Goal: Task Accomplishment & Management: Manage account settings

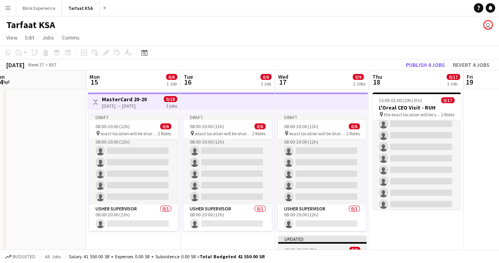
scroll to position [92, 0]
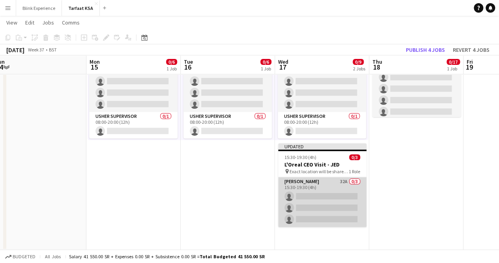
click at [326, 181] on app-card-role "Usher 32A 0/3 15:30-19:30 (4h) single-neutral-actions single-neutral-actions si…" at bounding box center [322, 202] width 88 height 50
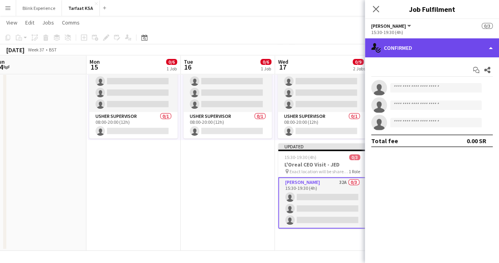
click at [461, 49] on div "single-neutral-actions-check-2 Confirmed" at bounding box center [432, 47] width 134 height 19
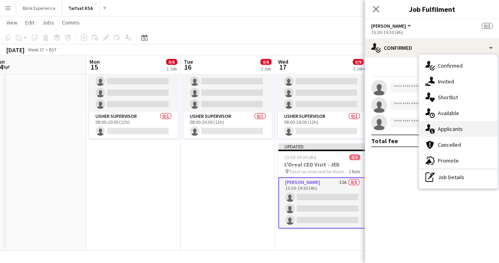
click at [451, 124] on div "single-neutral-actions-information Applicants" at bounding box center [458, 129] width 78 height 16
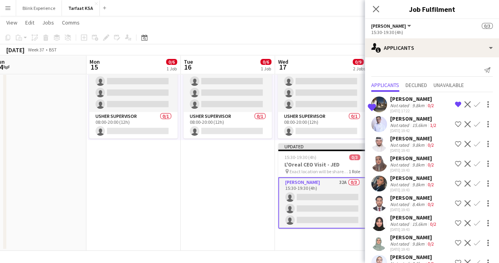
click at [399, 99] on div "Razan Hani" at bounding box center [412, 98] width 45 height 7
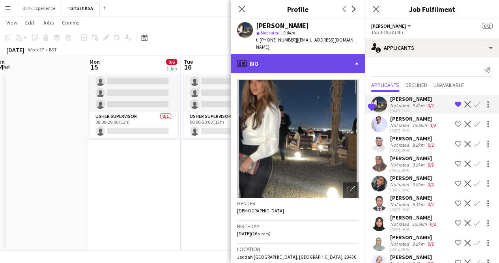
click at [347, 61] on div "profile Bio" at bounding box center [298, 63] width 134 height 19
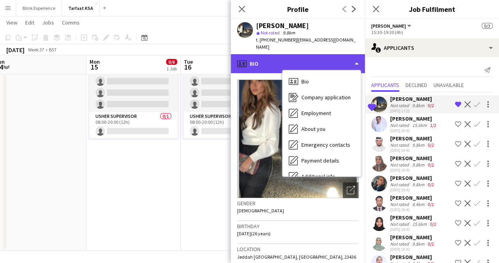
click at [347, 61] on div "profile Bio" at bounding box center [298, 63] width 134 height 19
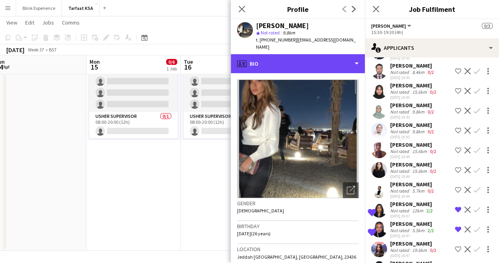
scroll to position [133, 0]
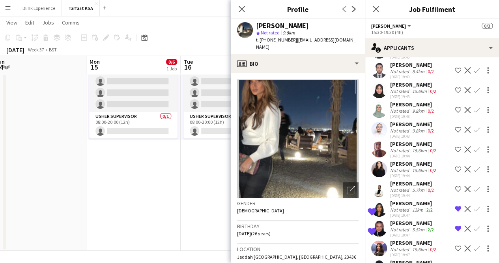
click at [400, 202] on div "Eithar Abdulsamad" at bounding box center [412, 202] width 44 height 7
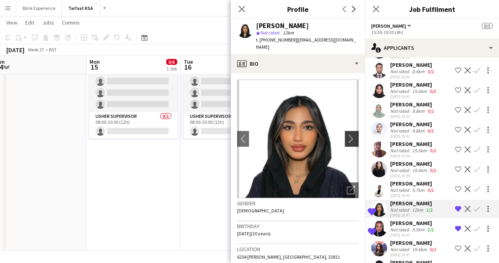
click at [347, 134] on app-icon "chevron-right" at bounding box center [353, 138] width 12 height 8
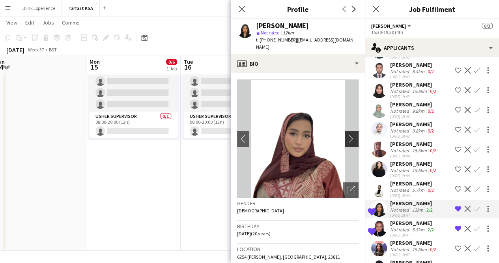
click at [347, 134] on app-icon "chevron-right" at bounding box center [353, 138] width 12 height 8
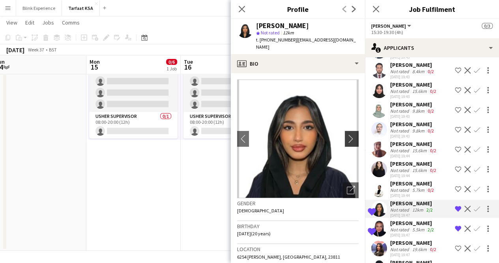
click at [347, 134] on app-icon "chevron-right" at bounding box center [353, 138] width 12 height 8
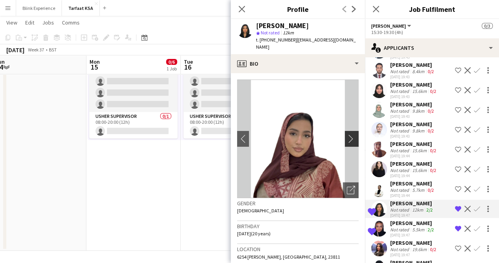
click at [347, 134] on app-icon "chevron-right" at bounding box center [353, 138] width 12 height 8
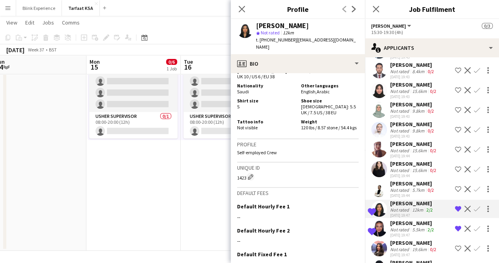
scroll to position [505, 0]
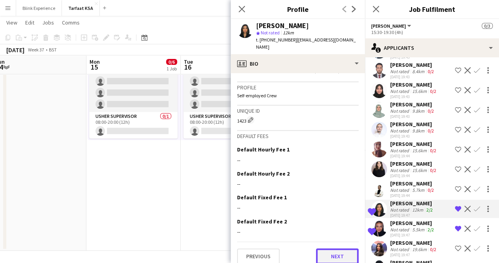
click at [319, 249] on button "Next" at bounding box center [337, 256] width 43 height 16
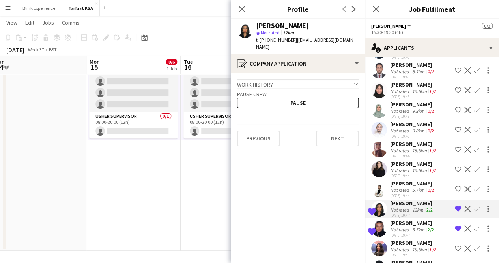
click at [340, 142] on app-crew-profile-application "Work history chevron-down Receptionist Islamic Arts Biennale Jan 2025 — May 202…" at bounding box center [298, 168] width 134 height 190
click at [336, 130] on button "Next" at bounding box center [337, 138] width 43 height 16
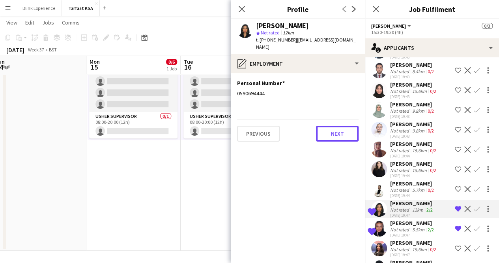
click at [336, 129] on button "Next" at bounding box center [337, 134] width 43 height 16
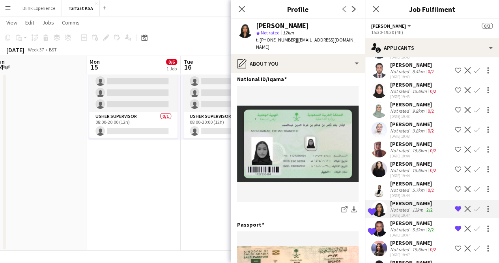
scroll to position [151, 0]
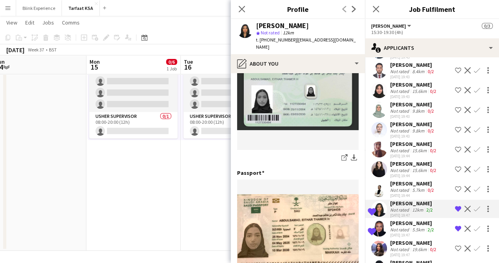
click at [394, 223] on div "Remas Ahmed" at bounding box center [412, 222] width 45 height 7
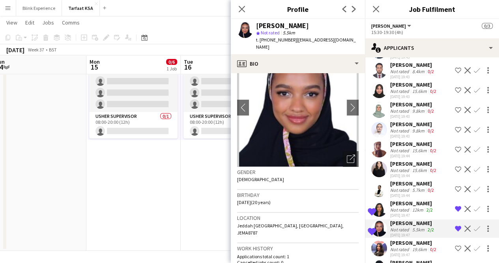
scroll to position [32, 0]
click at [347, 103] on app-icon "chevron-right" at bounding box center [353, 107] width 12 height 8
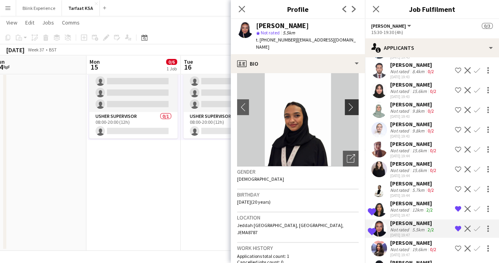
click at [347, 103] on app-icon "chevron-right" at bounding box center [353, 107] width 12 height 8
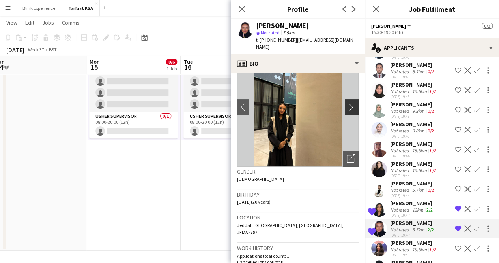
click at [347, 103] on app-icon "chevron-right" at bounding box center [353, 107] width 12 height 8
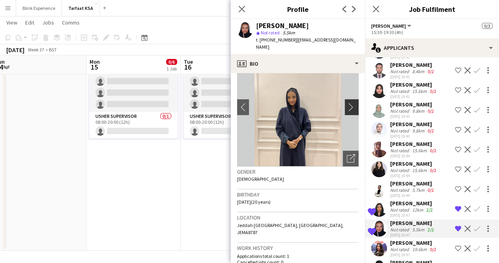
click at [347, 103] on app-icon "chevron-right" at bounding box center [353, 107] width 12 height 8
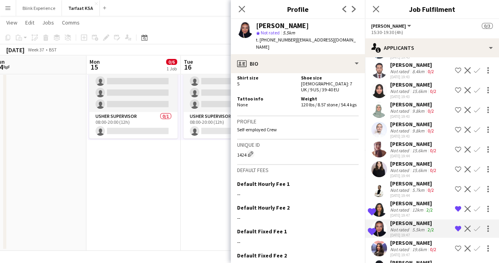
scroll to position [447, 0]
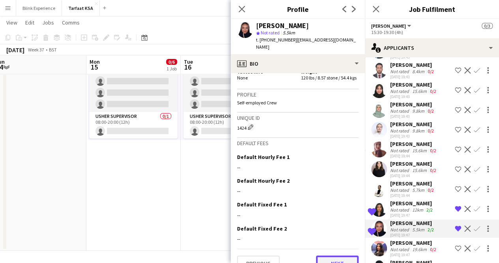
click at [325, 255] on button "Next" at bounding box center [337, 263] width 43 height 16
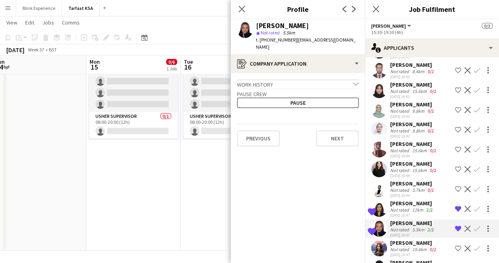
click at [325, 246] on app-crew-profile-application "Work history chevron-down Receptionist ( guest experience) Diriyah Biennale Fou…" at bounding box center [298, 168] width 134 height 190
click at [337, 130] on button "Next" at bounding box center [337, 138] width 43 height 16
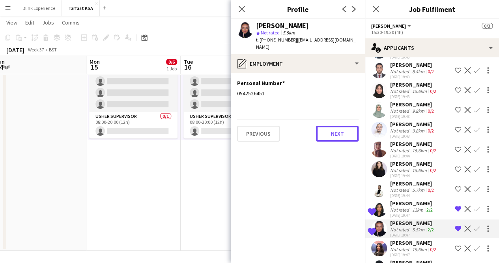
click at [337, 128] on button "Next" at bounding box center [337, 134] width 43 height 16
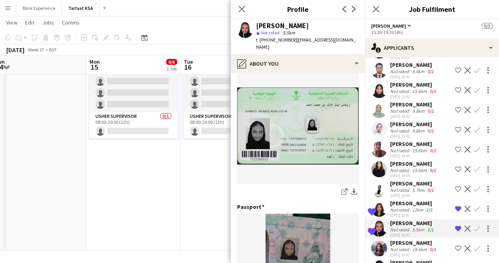
scroll to position [146, 0]
click at [245, 10] on icon "Close pop-in" at bounding box center [242, 9] width 8 height 8
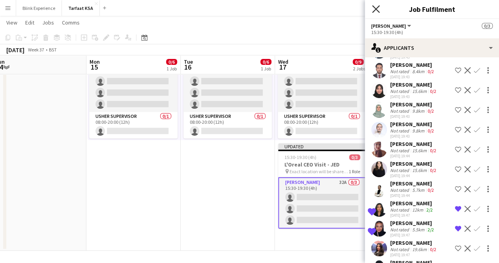
click at [376, 11] on icon "Close pop-in" at bounding box center [376, 9] width 8 height 8
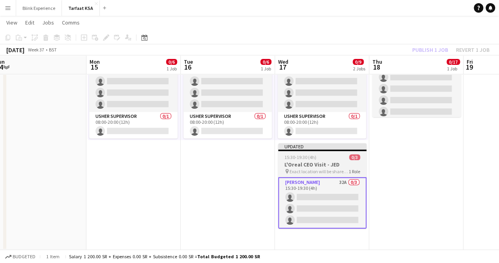
click at [325, 149] on div at bounding box center [322, 150] width 88 height 2
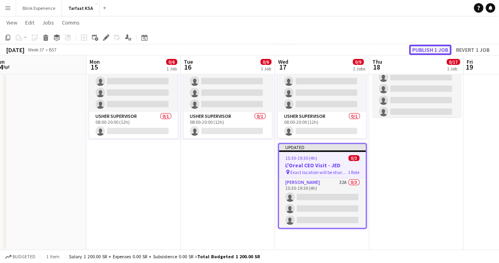
click at [431, 49] on button "Publish 1 job" at bounding box center [430, 50] width 42 height 10
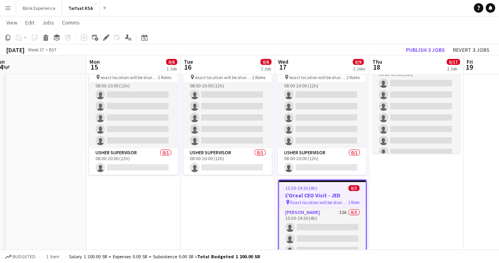
scroll to position [92, 0]
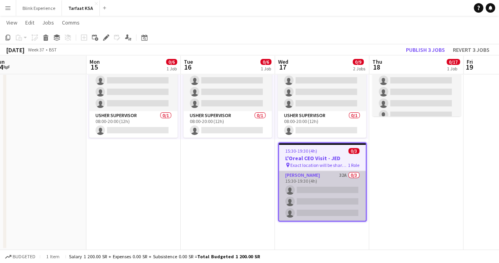
click at [341, 175] on app-card-role "Usher 32A 0/3 15:30-19:30 (4h) single-neutral-actions single-neutral-actions si…" at bounding box center [322, 196] width 87 height 50
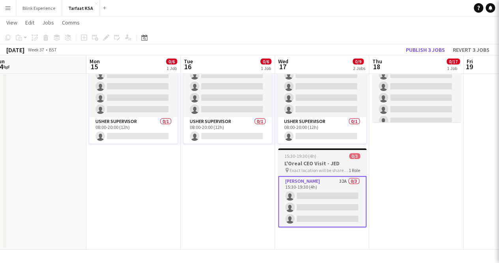
scroll to position [86, 0]
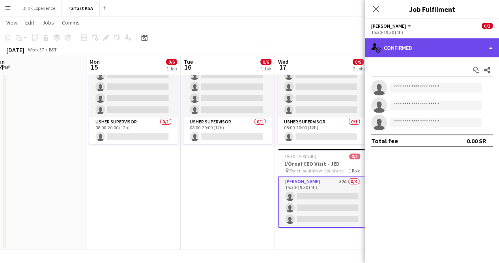
click at [483, 46] on div "single-neutral-actions-check-2 Confirmed" at bounding box center [432, 47] width 134 height 19
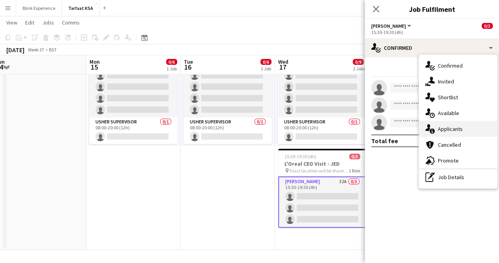
click at [462, 132] on span "Applicants" at bounding box center [450, 128] width 25 height 7
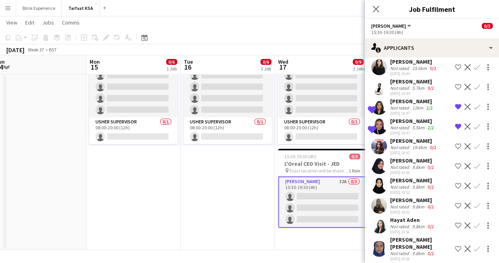
scroll to position [235, 0]
click at [400, 139] on div "Nedaa Mohammed" at bounding box center [414, 140] width 48 height 7
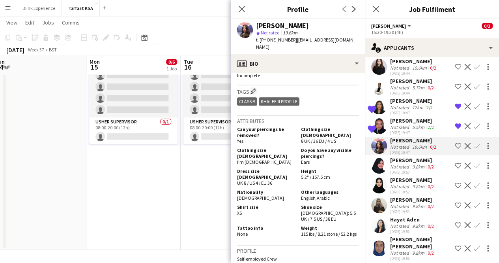
scroll to position [282, 0]
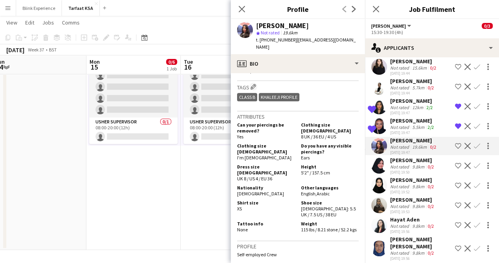
click at [400, 179] on div "Salwa Alnahdi" at bounding box center [412, 179] width 45 height 7
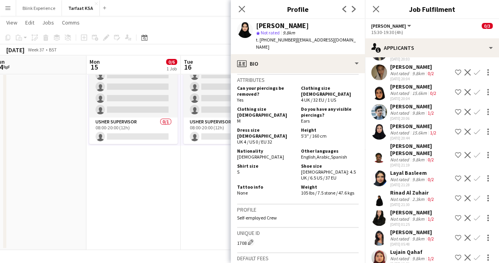
scroll to position [477, 0]
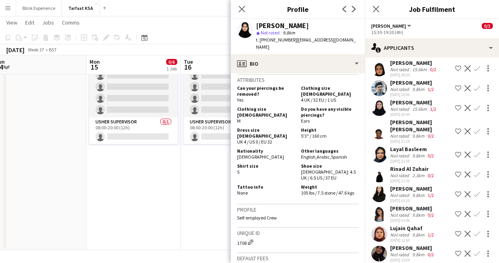
click at [393, 224] on div "Lujain Qahaf" at bounding box center [412, 227] width 45 height 7
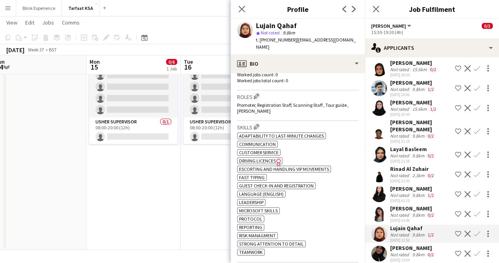
scroll to position [222, 0]
click at [352, 10] on icon "Next" at bounding box center [354, 9] width 6 height 6
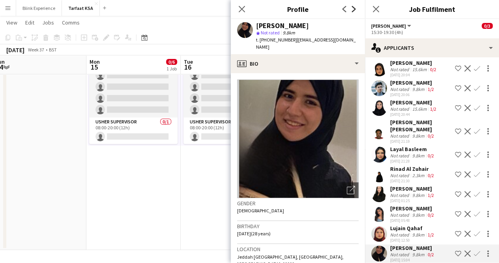
click at [352, 10] on icon "Next" at bounding box center [354, 9] width 6 height 6
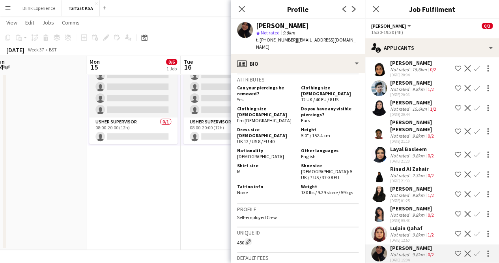
scroll to position [430, 0]
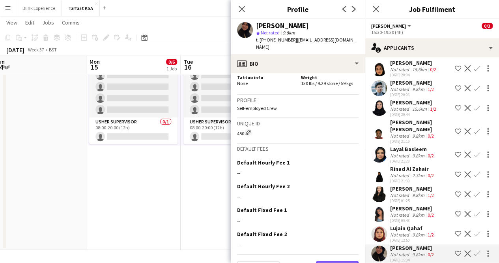
click at [322, 261] on button "Next" at bounding box center [337, 269] width 43 height 16
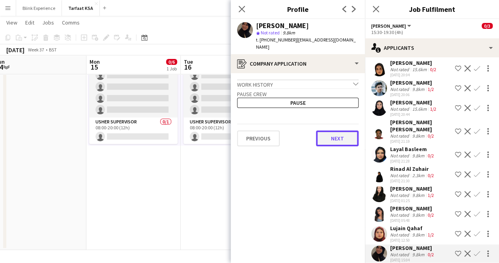
click at [327, 131] on button "Next" at bounding box center [337, 138] width 43 height 16
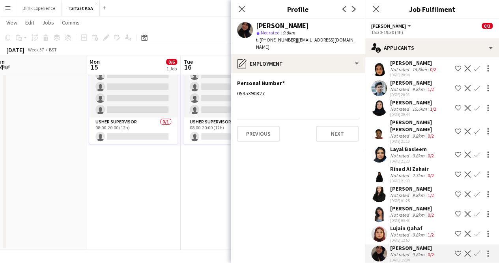
click at [398, 224] on div "Lujain Qahaf" at bounding box center [412, 227] width 45 height 7
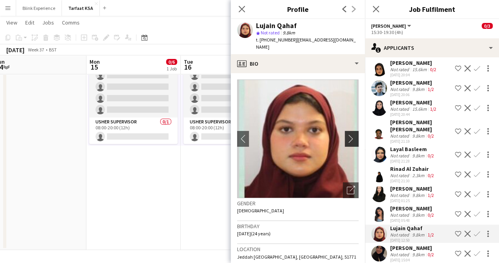
click at [348, 137] on button "chevron-right" at bounding box center [353, 139] width 16 height 16
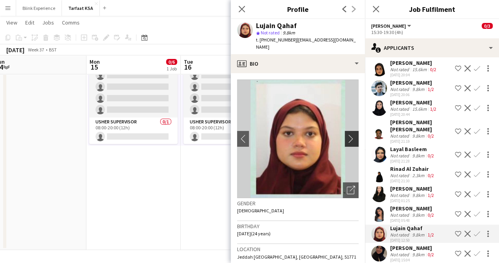
click at [348, 137] on button "chevron-right" at bounding box center [353, 139] width 16 height 16
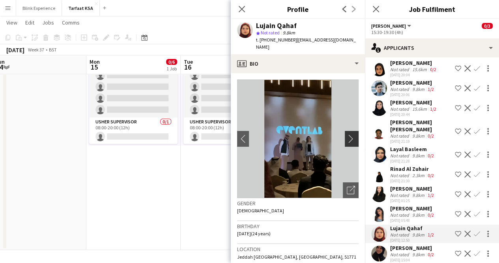
click at [348, 137] on button "chevron-right" at bounding box center [353, 139] width 16 height 16
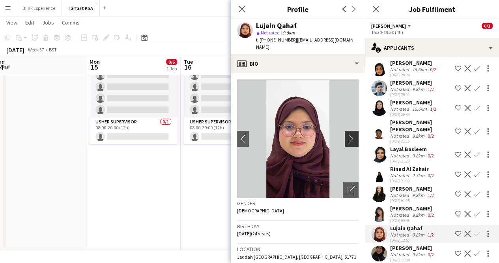
click at [348, 137] on button "chevron-right" at bounding box center [353, 139] width 16 height 16
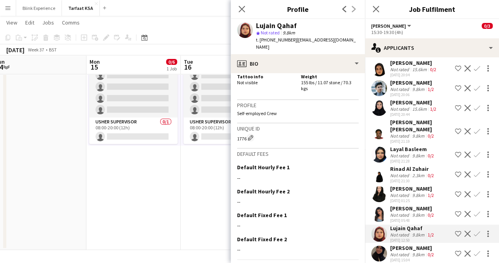
scroll to position [565, 0]
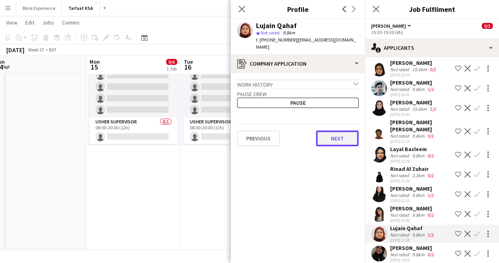
click at [336, 131] on button "Next" at bounding box center [337, 138] width 43 height 16
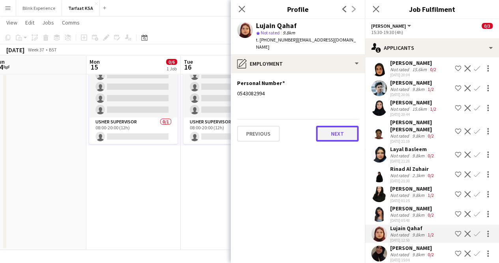
click at [336, 131] on button "Next" at bounding box center [337, 134] width 43 height 16
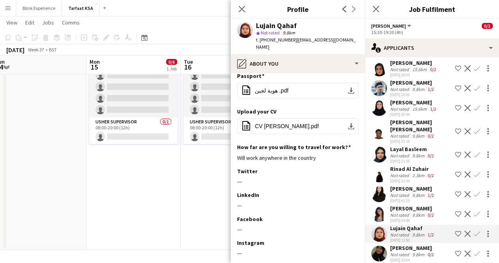
scroll to position [204, 0]
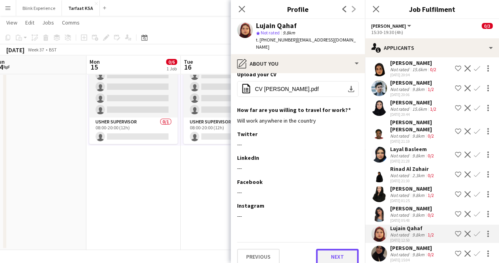
click at [329, 248] on button "Next" at bounding box center [337, 256] width 43 height 16
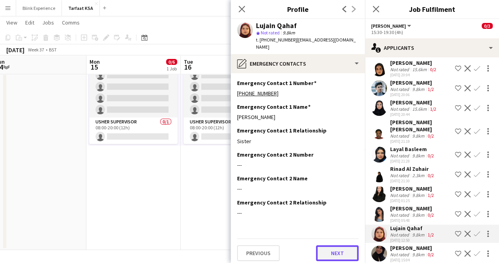
click at [329, 246] on button "Next" at bounding box center [337, 253] width 43 height 16
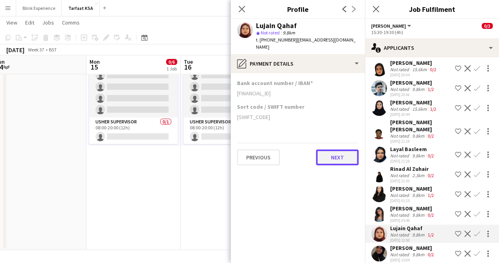
click at [333, 154] on button "Next" at bounding box center [337, 157] width 43 height 16
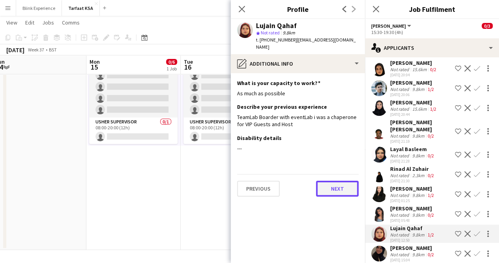
click at [334, 180] on button "Next" at bounding box center [337, 188] width 43 height 16
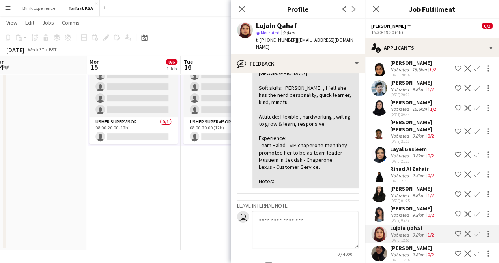
scroll to position [148, 0]
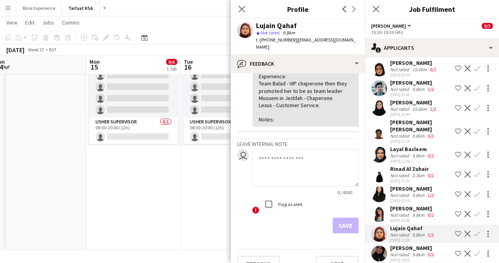
click at [455, 230] on app-icon "Shortlist crew" at bounding box center [458, 233] width 6 height 6
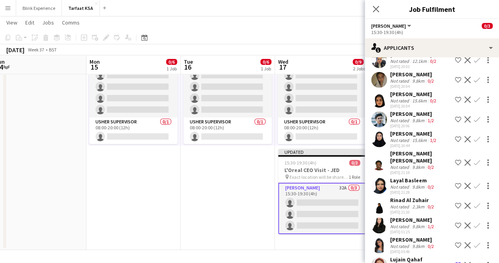
scroll to position [446, 0]
click at [413, 111] on div "Omar Shoeib" at bounding box center [412, 114] width 45 height 7
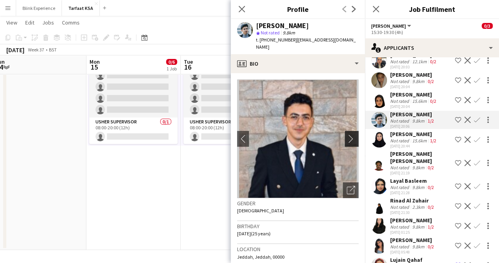
click at [347, 134] on app-icon "chevron-right" at bounding box center [353, 138] width 12 height 8
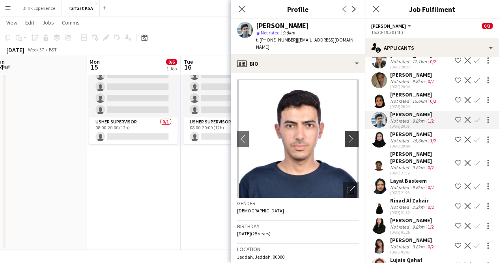
click at [347, 134] on app-icon "chevron-right" at bounding box center [353, 138] width 12 height 8
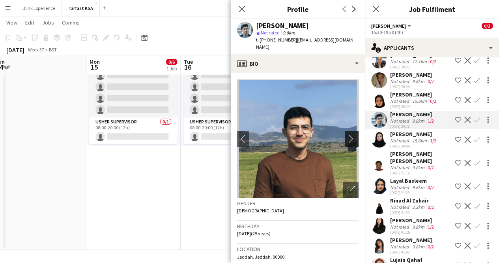
click at [347, 134] on app-icon "chevron-right" at bounding box center [353, 138] width 12 height 8
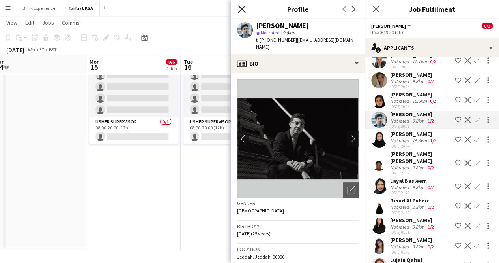
click at [244, 8] on icon "Close pop-in" at bounding box center [242, 9] width 8 height 8
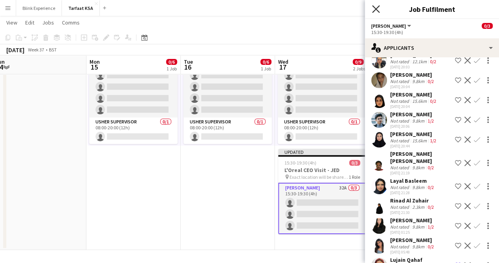
click at [376, 10] on icon "Close pop-in" at bounding box center [376, 9] width 8 height 8
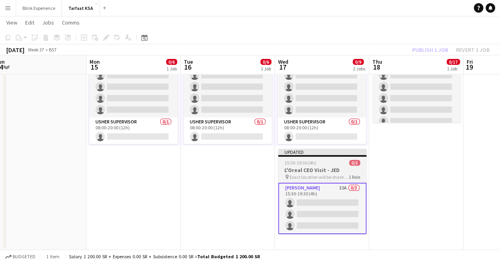
click at [341, 172] on h3 "L'Oreal CEO Visit - JED" at bounding box center [322, 169] width 88 height 7
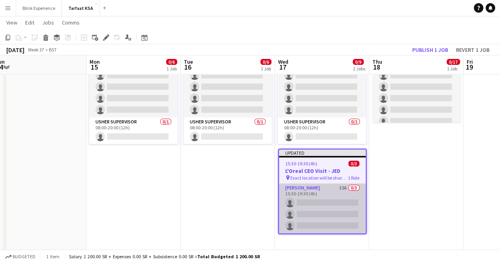
click at [337, 186] on app-card-role "Usher 32A 0/3 15:30-19:30 (4h) single-neutral-actions single-neutral-actions si…" at bounding box center [322, 208] width 87 height 50
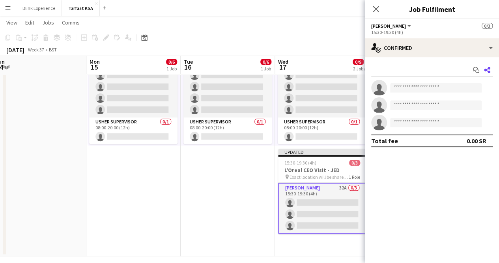
click at [490, 70] on app-icon "Share" at bounding box center [487, 69] width 11 height 11
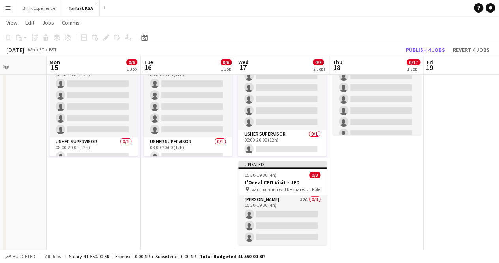
scroll to position [74, 0]
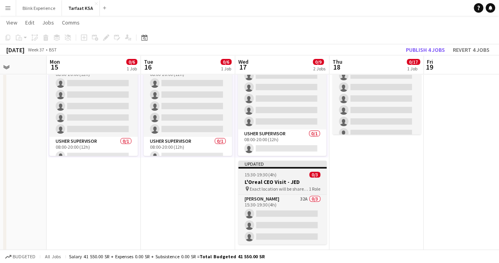
click at [268, 163] on div "Updated" at bounding box center [282, 163] width 88 height 6
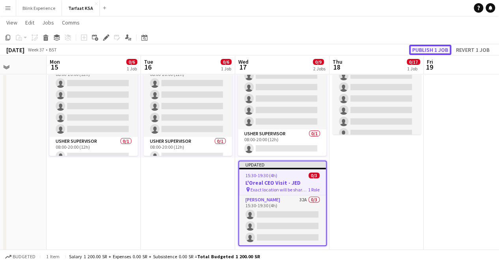
click at [439, 47] on button "Publish 1 job" at bounding box center [430, 50] width 42 height 10
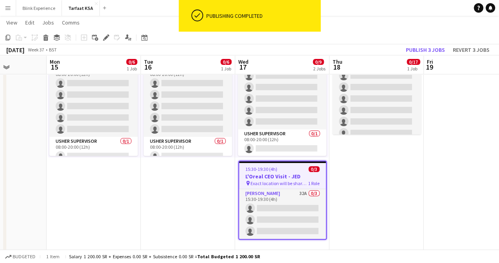
click at [280, 178] on h3 "L'Oreal CEO Visit - JED" at bounding box center [282, 176] width 87 height 7
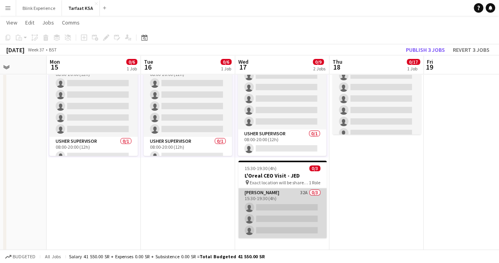
click at [263, 191] on app-card-role "Usher 32A 0/3 15:30-19:30 (4h) single-neutral-actions single-neutral-actions si…" at bounding box center [282, 213] width 88 height 50
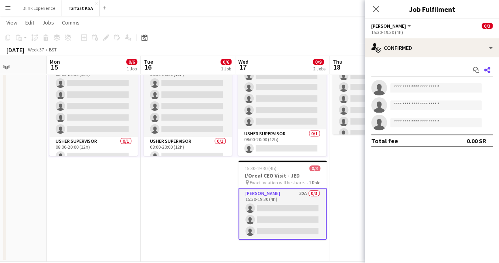
click at [488, 68] on icon at bounding box center [487, 70] width 6 height 6
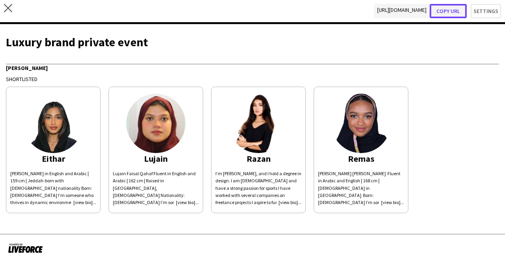
click at [448, 14] on button "Copy url" at bounding box center [448, 11] width 37 height 14
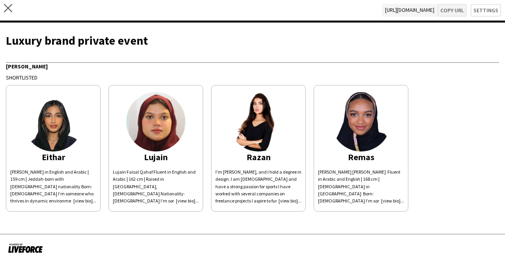
type textarea "**********"
